Goal: Navigation & Orientation: Find specific page/section

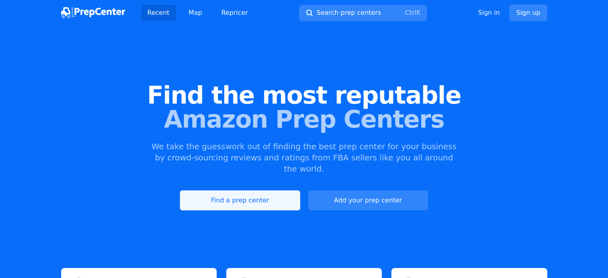
drag, startPoint x: 0, startPoint y: 0, endPoint x: 254, endPoint y: 193, distance: 319.4
click at [254, 193] on link "Find a prep center" at bounding box center [240, 200] width 120 height 20
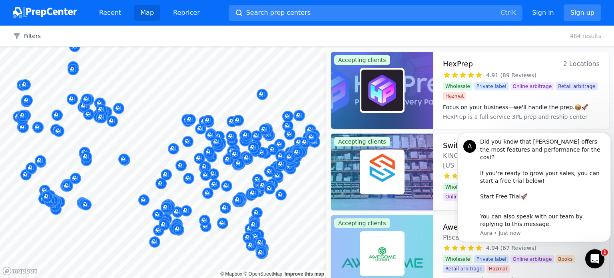
click at [240, 210] on div at bounding box center [205, 211] width 154 height 6
click at [240, 209] on div at bounding box center [205, 211] width 154 height 6
click at [245, 214] on div at bounding box center [205, 211] width 154 height 6
click at [297, 14] on button "Search prep centers Ctrl K" at bounding box center [376, 13] width 294 height 16
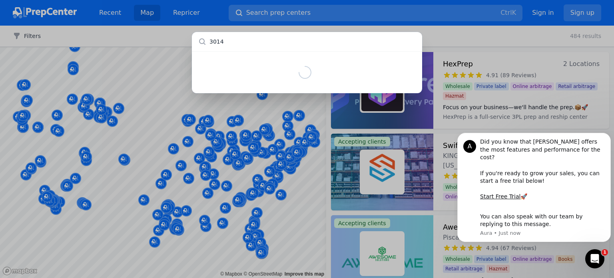
type input "30144"
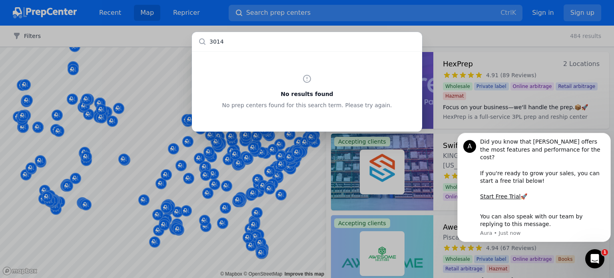
type input "30144"
click at [182, 37] on div "No results found No prep centers found for this search term. Please try again." at bounding box center [307, 139] width 614 height 278
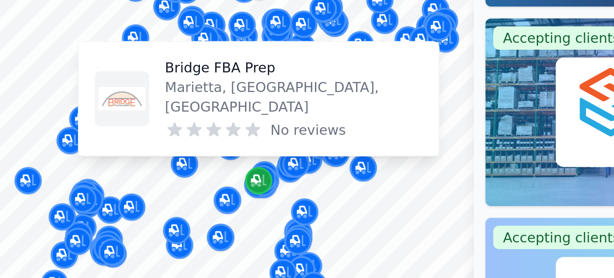
click at [239, 205] on div "Map marker" at bounding box center [238, 199] width 11 height 11
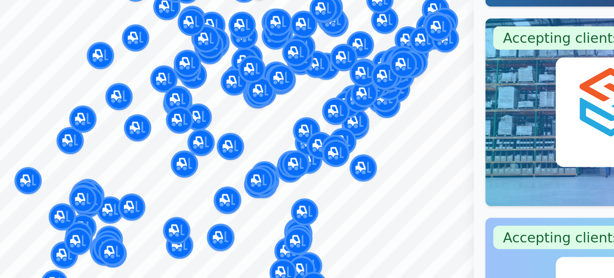
click at [246, 202] on div at bounding box center [226, 199] width 154 height 6
click at [241, 205] on div at bounding box center [257, 203] width 154 height 6
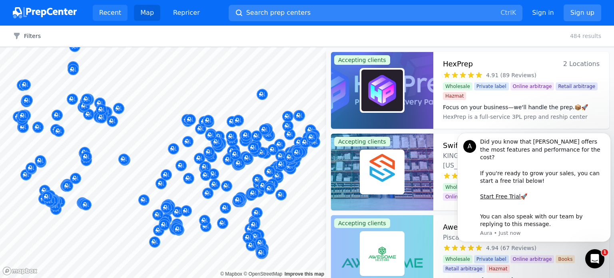
click at [112, 18] on link "Recent" at bounding box center [110, 13] width 35 height 16
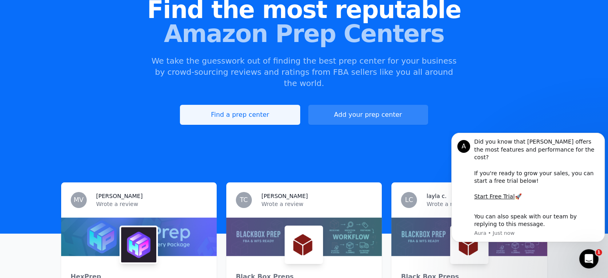
scroll to position [86, 0]
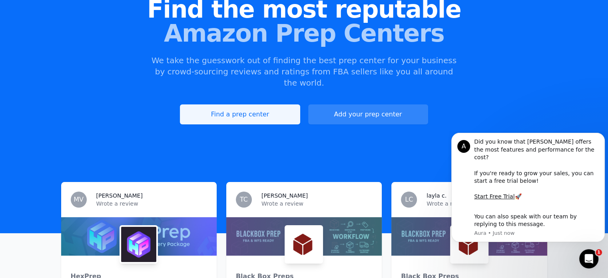
click at [254, 109] on link "Find a prep center" at bounding box center [240, 114] width 120 height 20
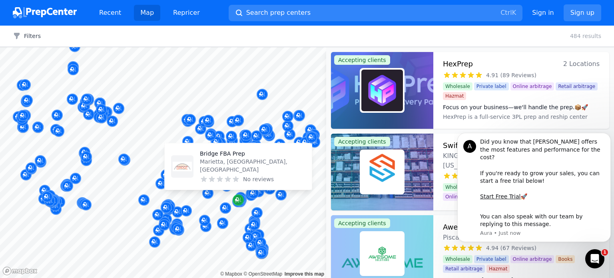
click at [238, 204] on div "Map marker" at bounding box center [238, 199] width 11 height 11
